Goal: Ask a question

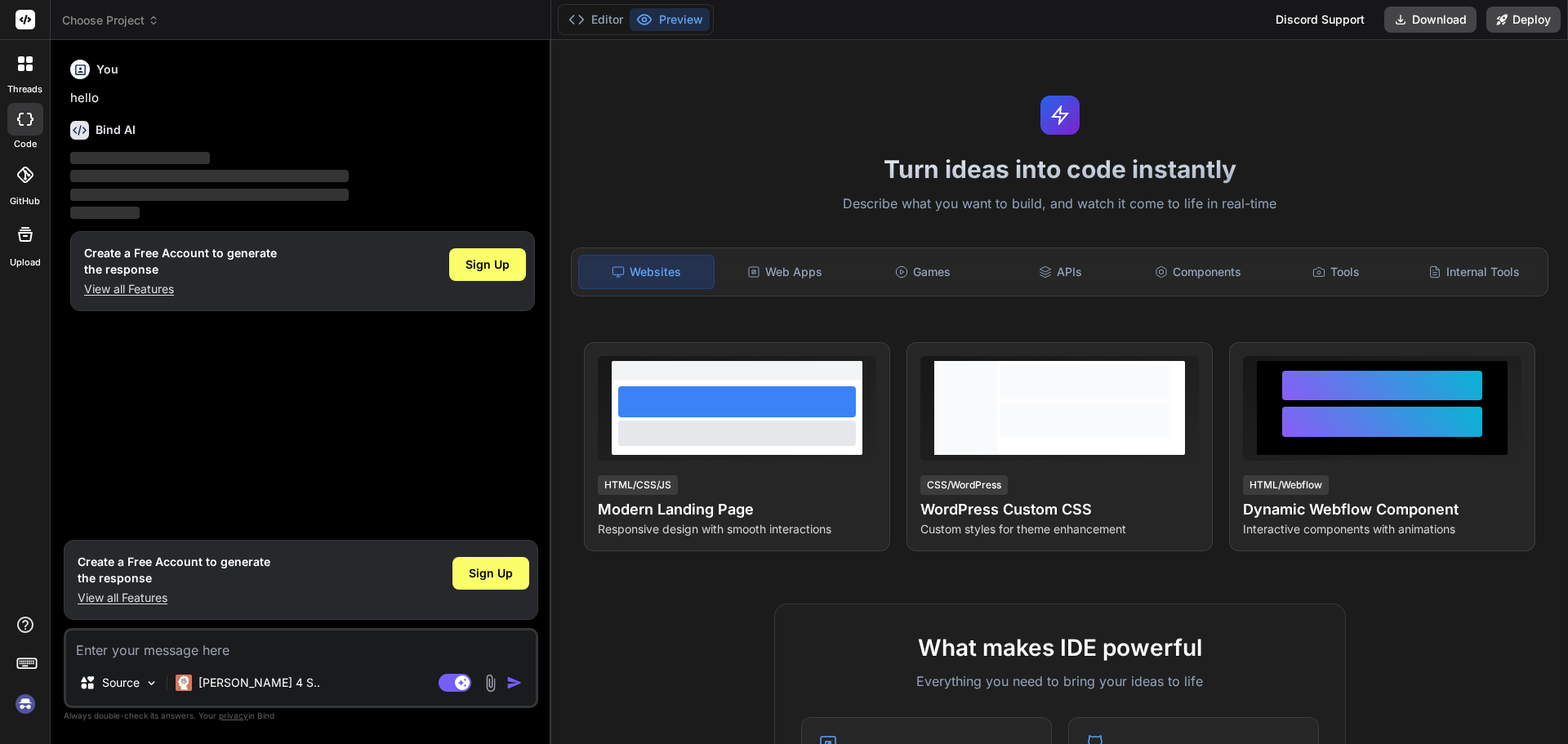
type textarea "x"
click at [509, 583] on div "Sign Up" at bounding box center [491, 573] width 77 height 33
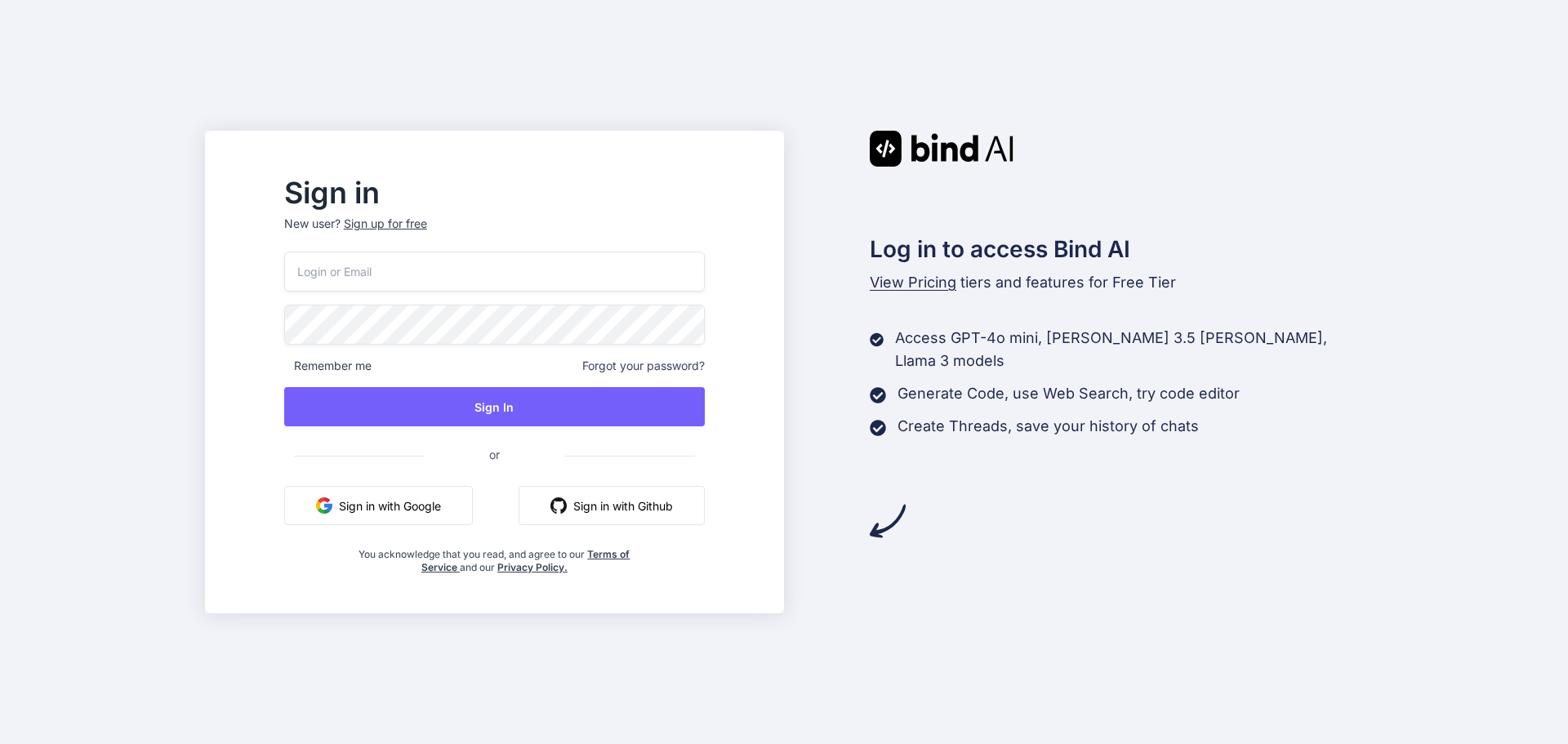
click at [450, 508] on button "Sign in with Google" at bounding box center [378, 506] width 189 height 39
click at [670, 510] on button "Sign in with Github" at bounding box center [611, 506] width 186 height 39
